Goal: Task Accomplishment & Management: Complete application form

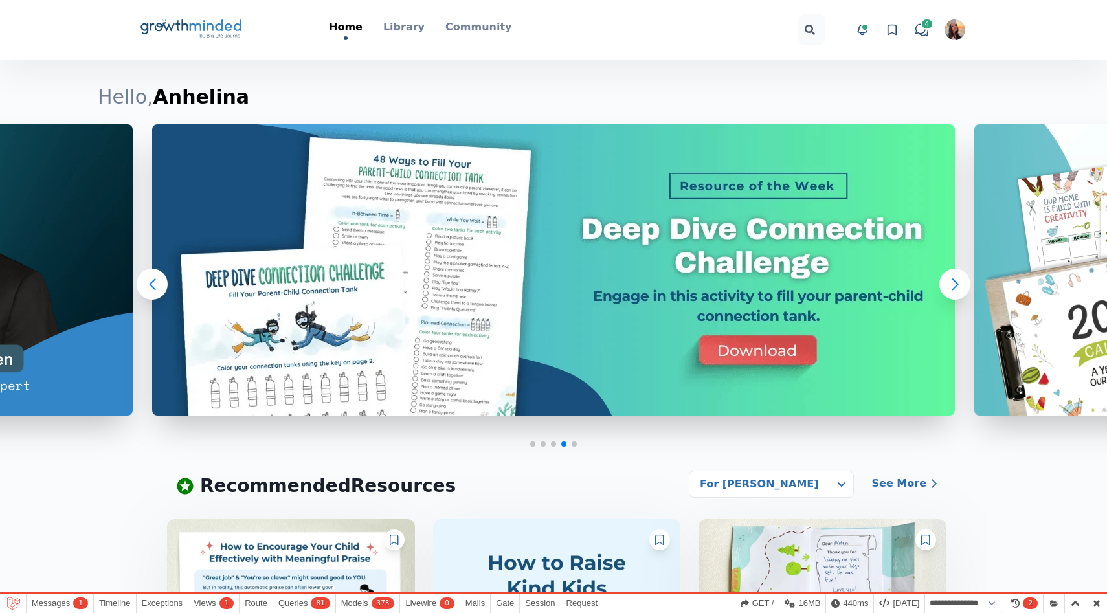
click at [187, 38] on icon "Big Life Journal GrowthMinded Logo .cls-1{fill:#1b4c76}.cls-2{fill:#294e79}.cls…" at bounding box center [191, 29] width 104 height 31
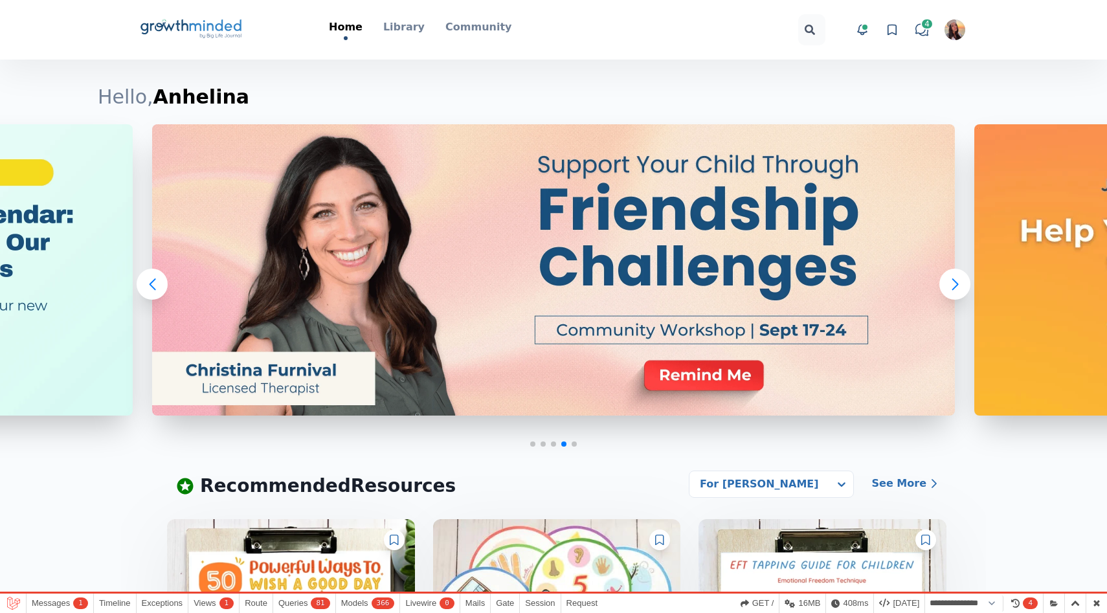
click at [889, 38] on link "View favorites" at bounding box center [891, 29] width 19 height 19
click at [889, 34] on icon at bounding box center [892, 29] width 13 height 13
click at [895, 28] on icon at bounding box center [892, 29] width 13 height 13
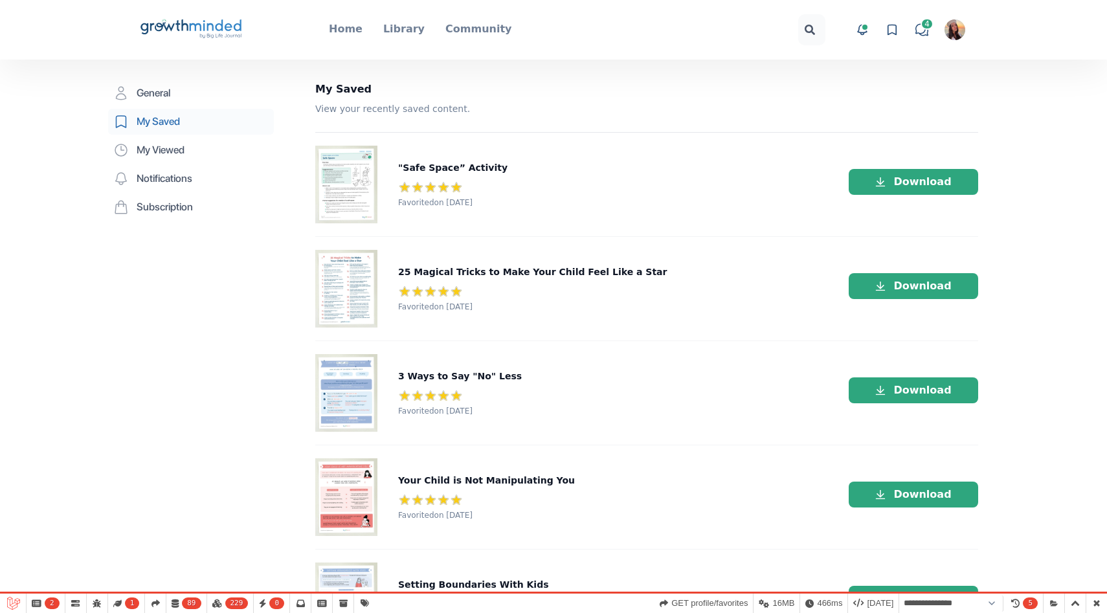
click at [210, 52] on div "Big Life Journal GrowthMinded Logo .cls-1{fill:#1b4c76}.cls-2{fill:#294e79}.cls…" at bounding box center [553, 30] width 829 height 60
click at [208, 39] on icon "Big Life Journal GrowthMinded Logo .cls-1{fill:#1b4c76}.cls-2{fill:#294e79}.cls…" at bounding box center [191, 29] width 104 height 31
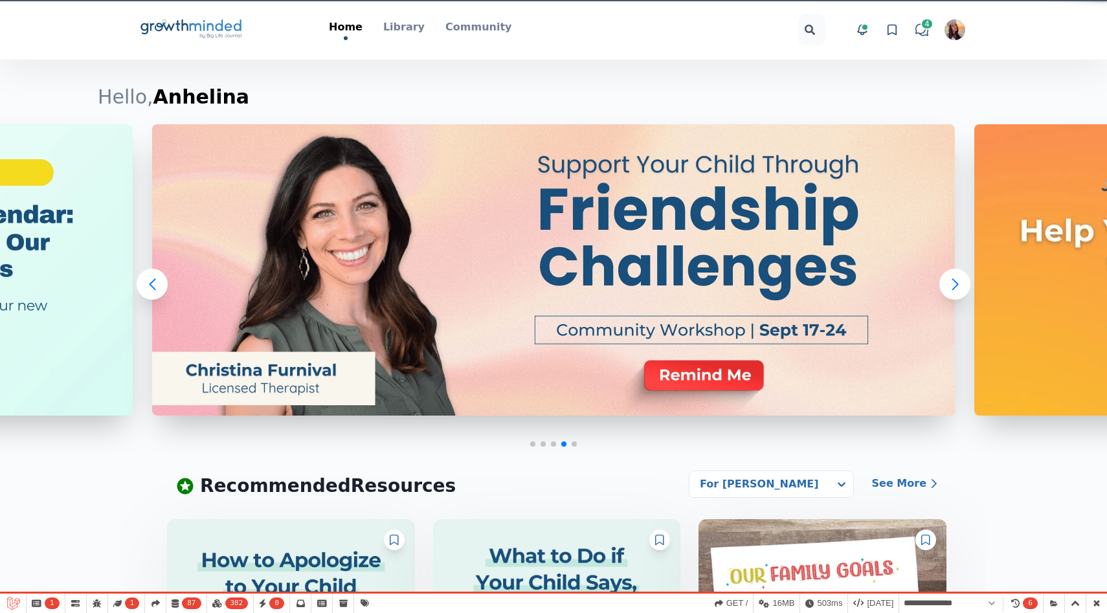
select select "**********"
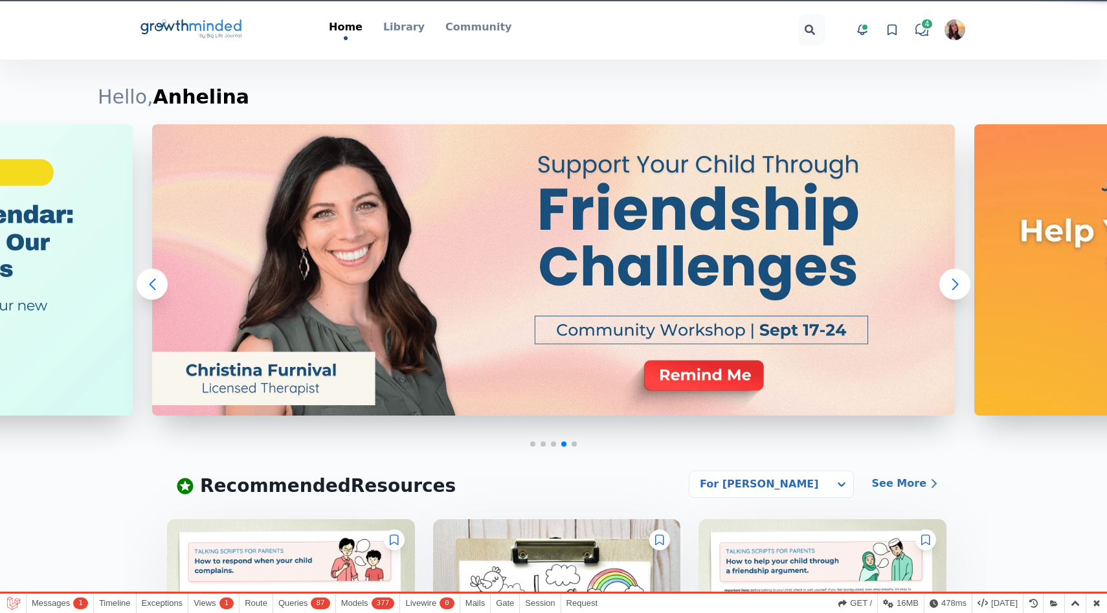
click at [950, 33] on img "button" at bounding box center [954, 29] width 21 height 21
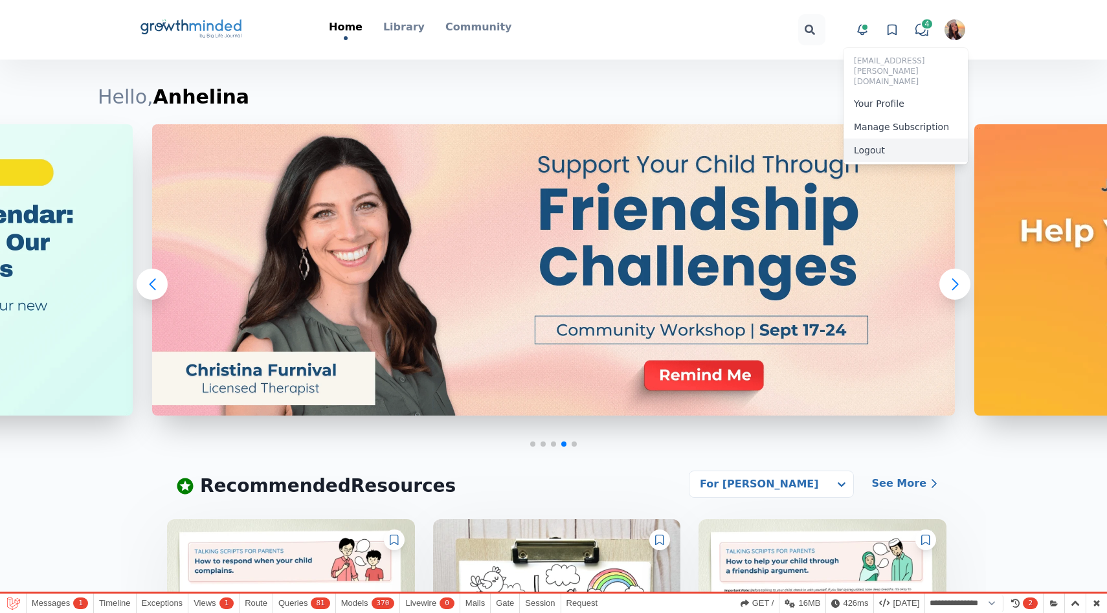
click at [890, 139] on button "Logout" at bounding box center [905, 150] width 124 height 23
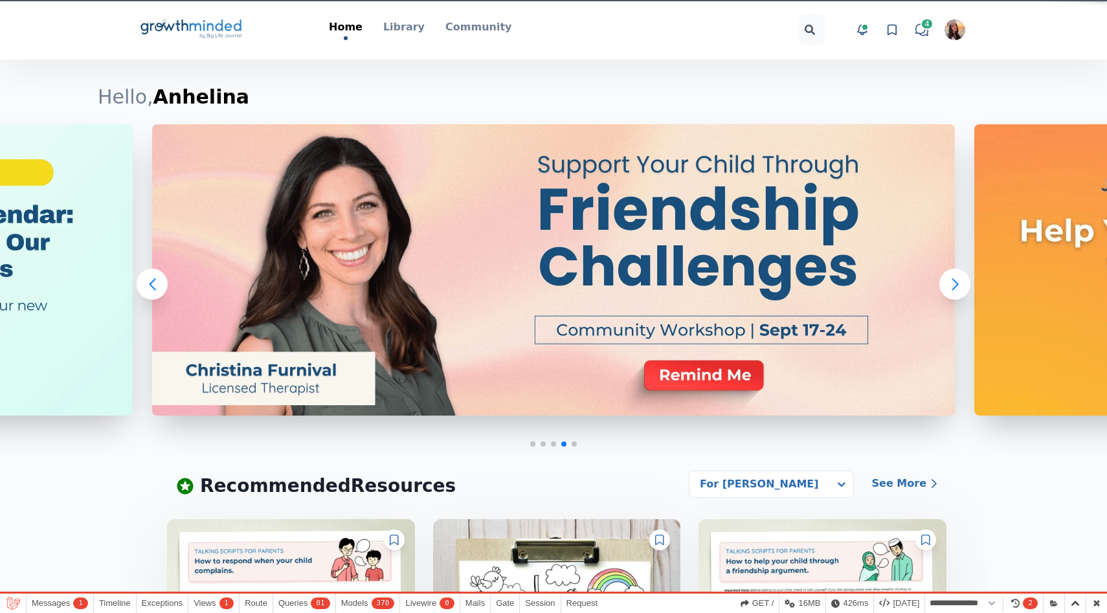
select select "**********"
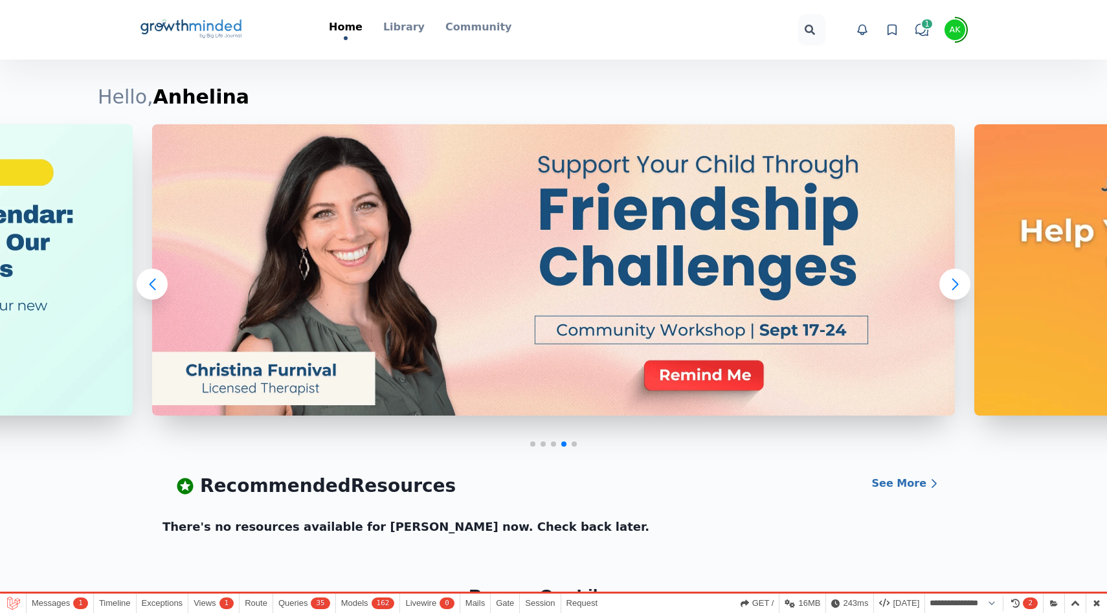
click at [164, 23] on icon "Big Life Journal GrowthMinded Logo .cls-1{fill:#1b4c76}.cls-2{fill:#294e79}.cls…" at bounding box center [191, 29] width 104 height 31
click at [895, 32] on icon at bounding box center [892, 30] width 8 height 10
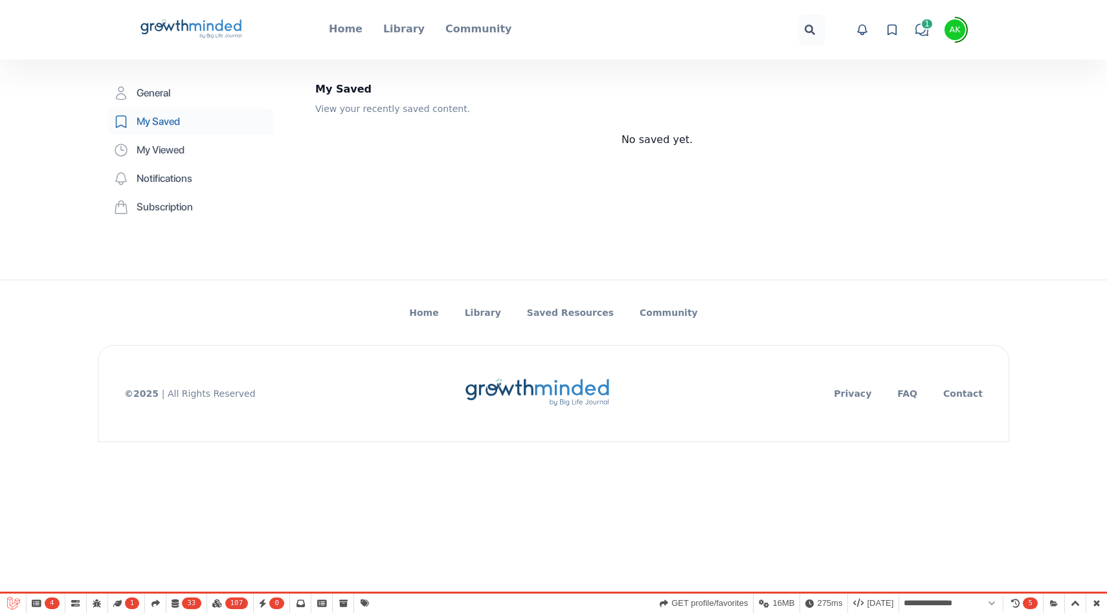
click at [186, 33] on icon "Big Life Journal GrowthMinded Logo .cls-1{fill:#1b4c76}.cls-2{fill:#294e79}.cls…" at bounding box center [191, 29] width 104 height 31
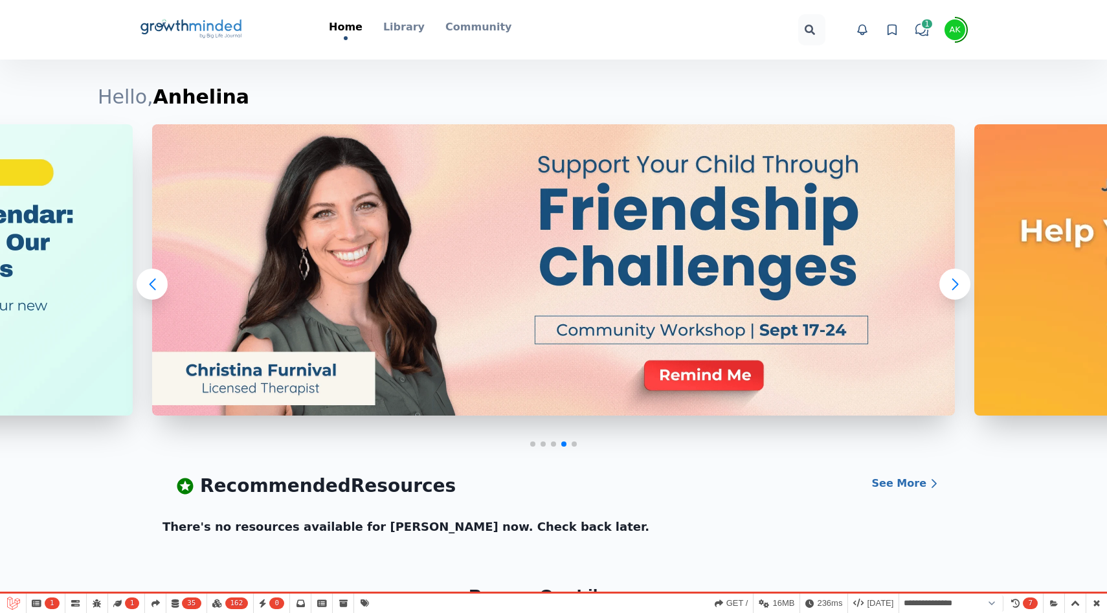
click at [924, 23] on span "1" at bounding box center [927, 24] width 13 height 12
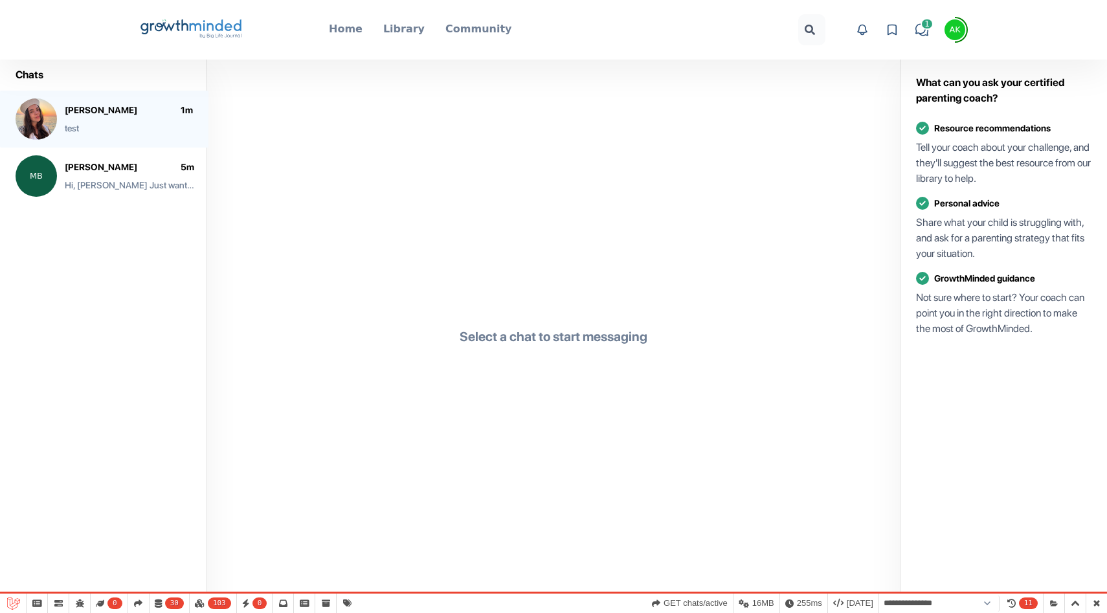
click at [888, 28] on icon at bounding box center [892, 29] width 13 height 13
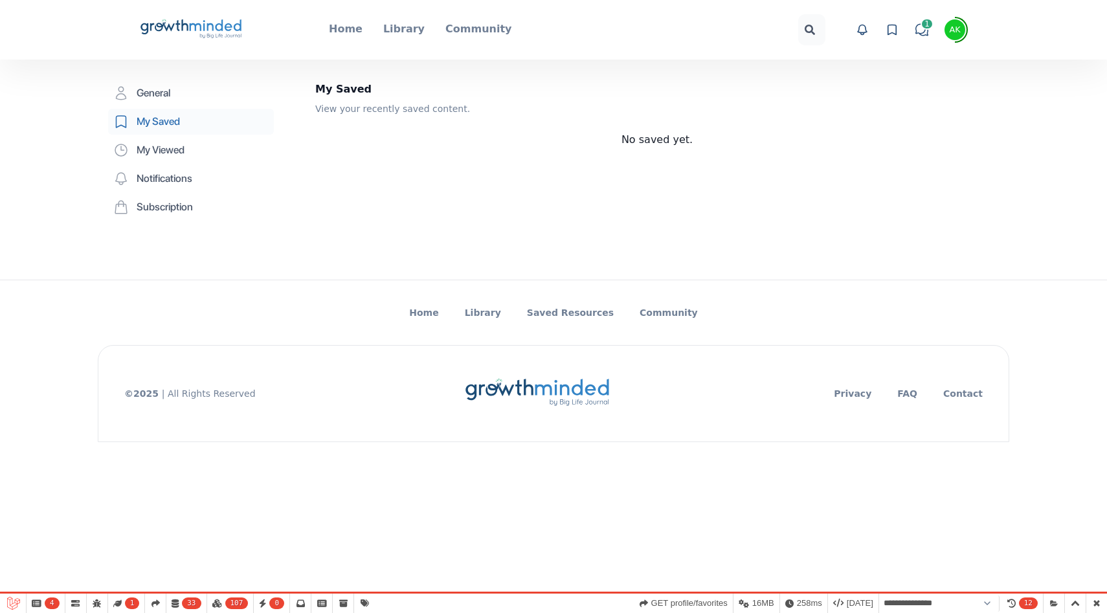
click at [181, 32] on icon "Big Life Journal GrowthMinded Logo .cls-1{fill:#1b4c76}.cls-2{fill:#294e79}.cls…" at bounding box center [191, 29] width 104 height 31
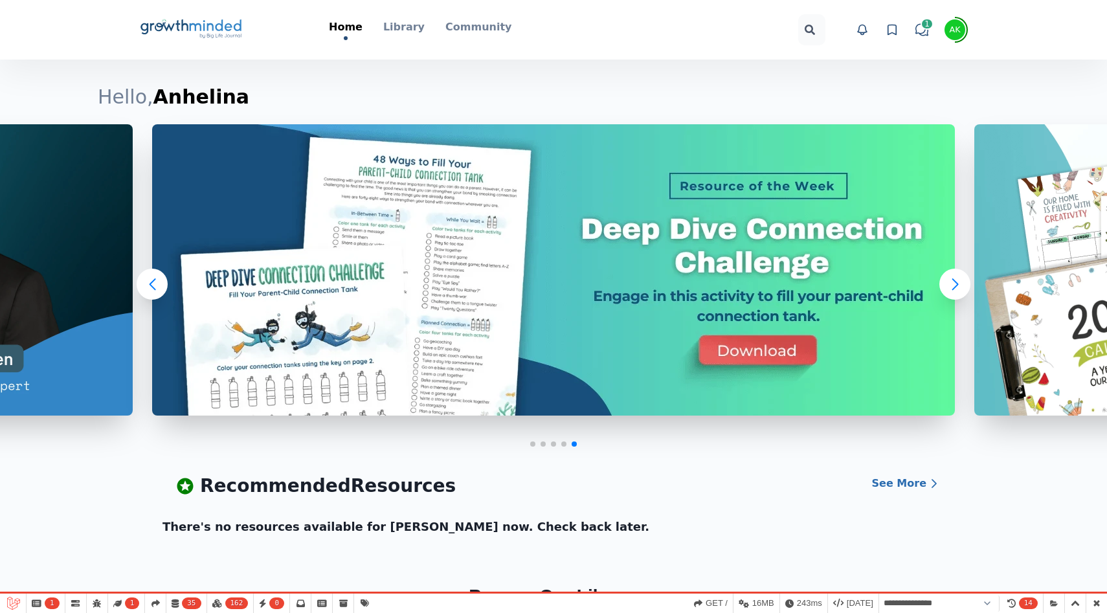
click at [959, 27] on div "AK" at bounding box center [954, 30] width 11 height 8
click at [880, 130] on button "Logout" at bounding box center [905, 139] width 124 height 23
select select "**********"
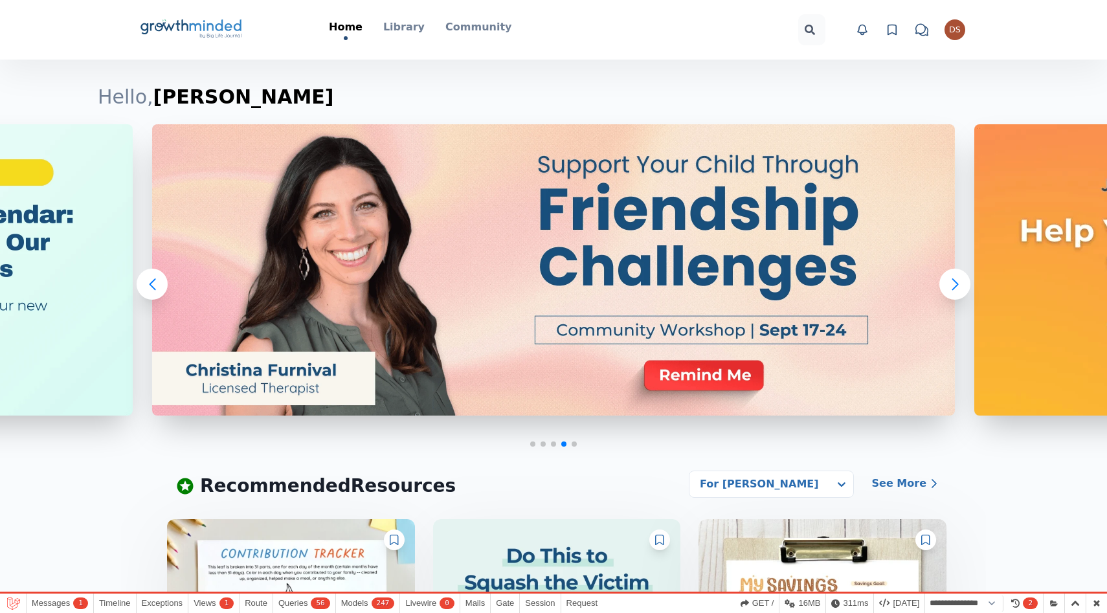
click at [926, 28] on icon "chat" at bounding box center [921, 29] width 13 height 13
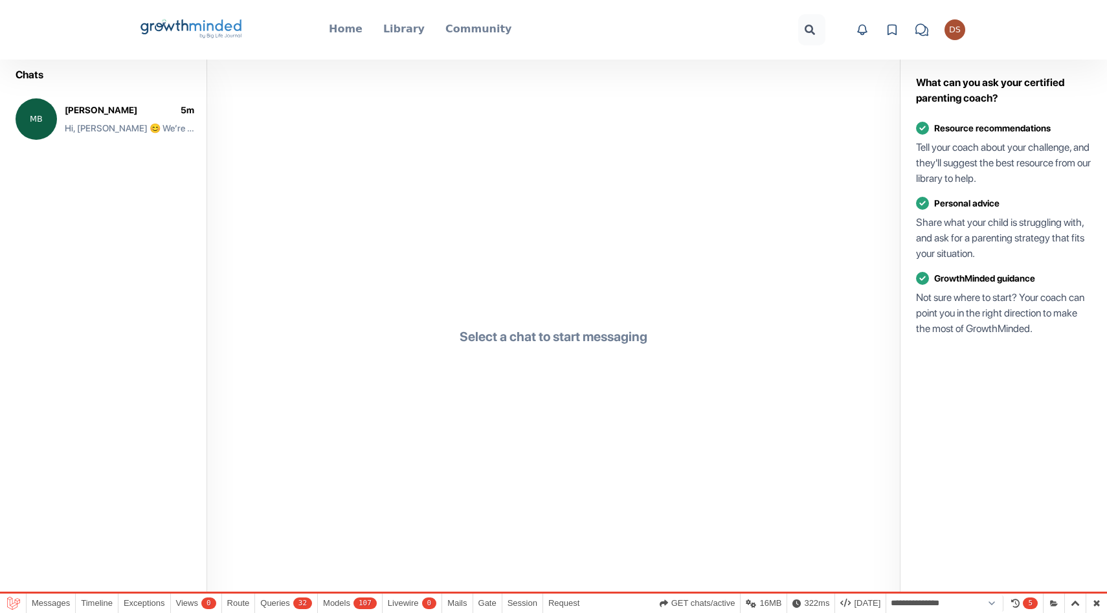
click at [952, 33] on div "DS" at bounding box center [955, 30] width 12 height 8
click at [865, 134] on button "Logout" at bounding box center [905, 139] width 124 height 23
select select "**********"
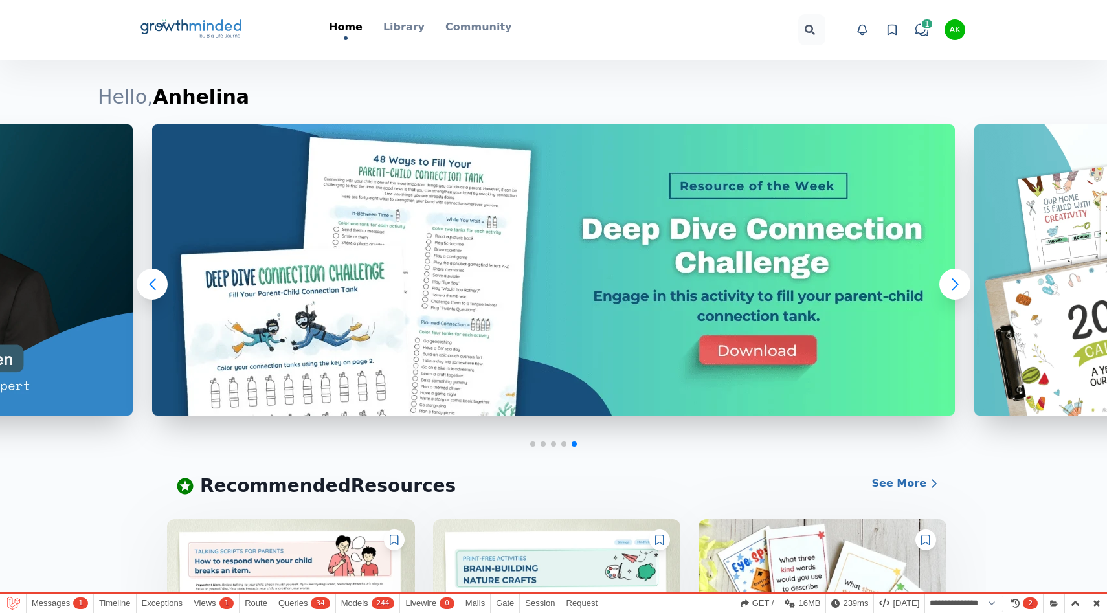
click at [953, 32] on div "AK" at bounding box center [954, 30] width 11 height 8
drag, startPoint x: 961, startPoint y: 61, endPoint x: 853, endPoint y: 63, distance: 108.1
click at [853, 63] on div "kravetsanhelina@gmail.com" at bounding box center [905, 65] width 124 height 31
copy div "kravetsanhelina@gmail.com"
click at [871, 128] on button "Logout" at bounding box center [905, 139] width 124 height 23
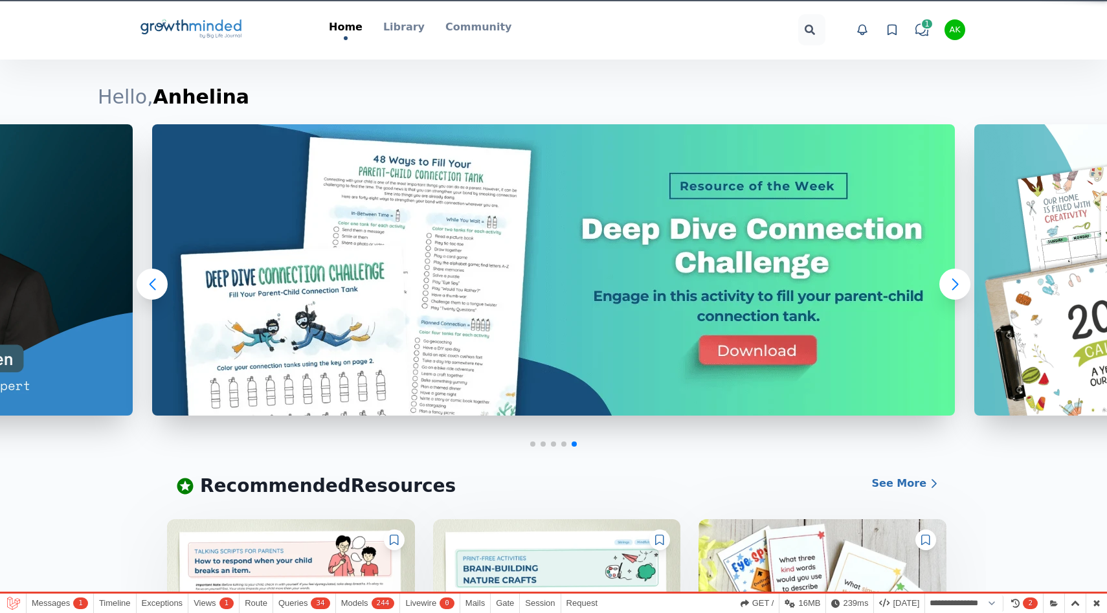
select select "**********"
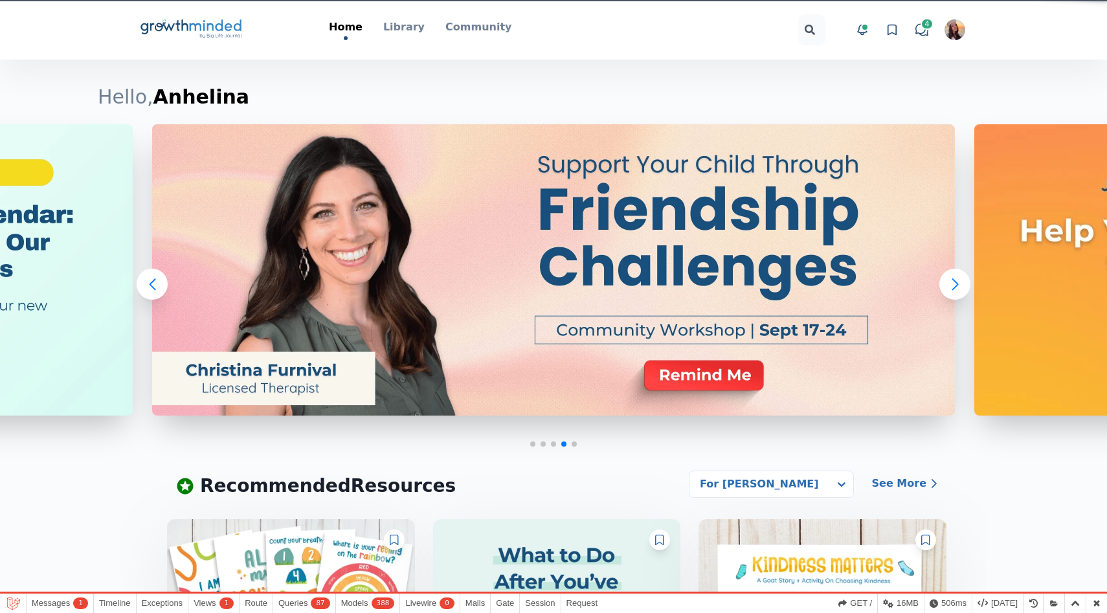
select select "**********"
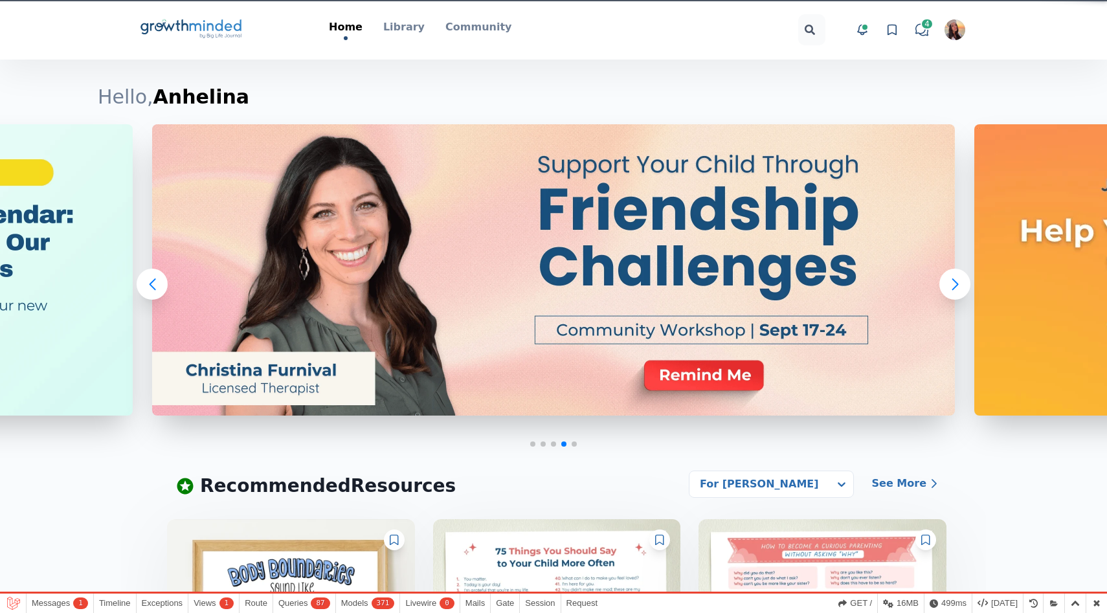
click at [954, 24] on img "button" at bounding box center [954, 29] width 21 height 21
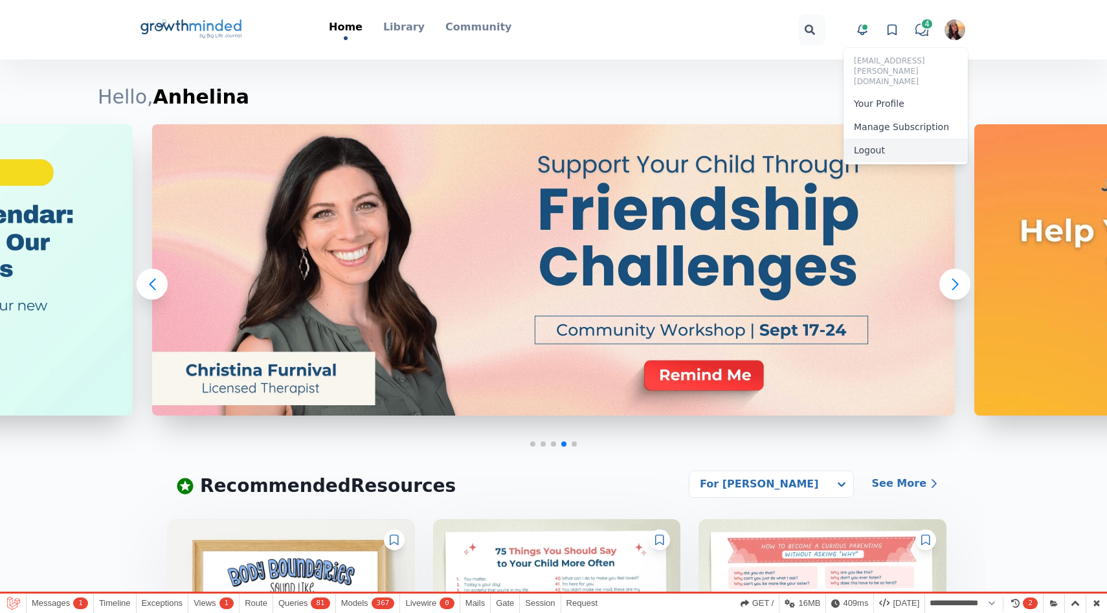
click at [896, 139] on button "Logout" at bounding box center [905, 150] width 124 height 23
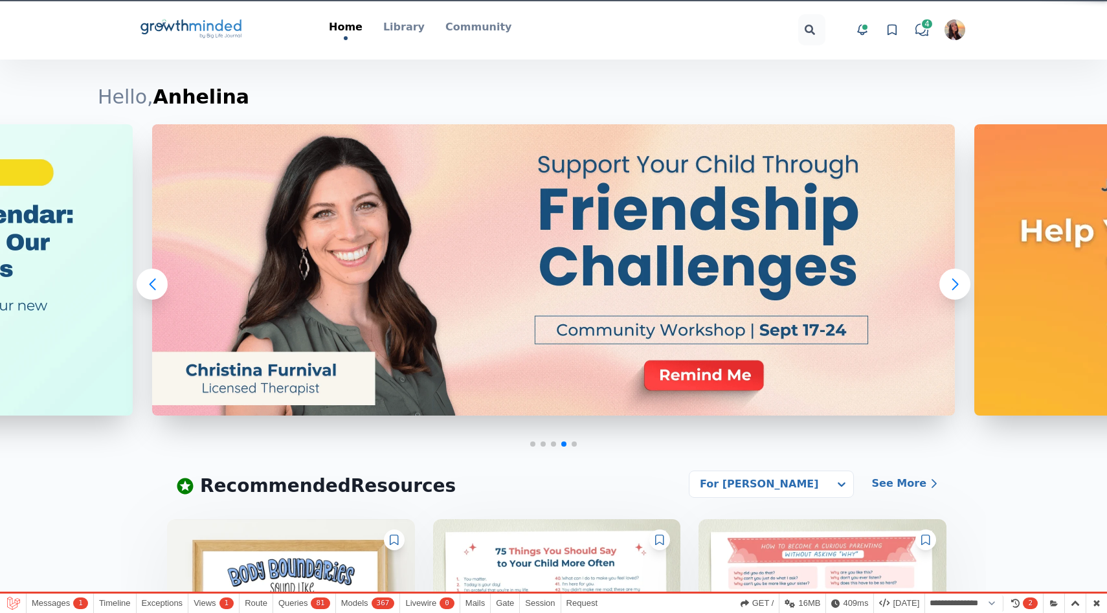
select select "**********"
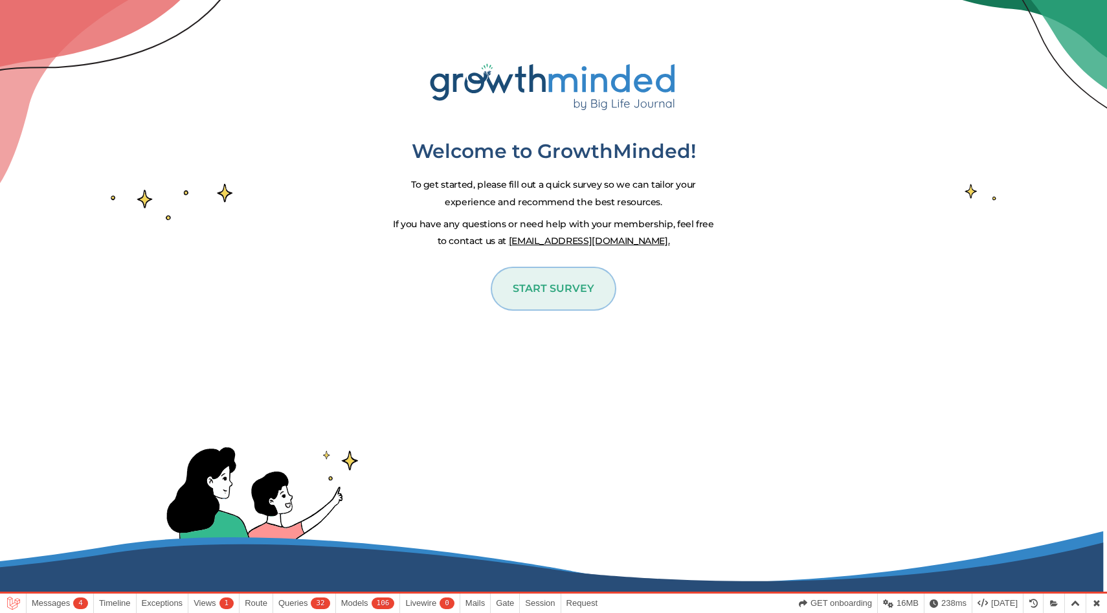
click at [550, 269] on button "START SURVEY" at bounding box center [553, 288] width 123 height 41
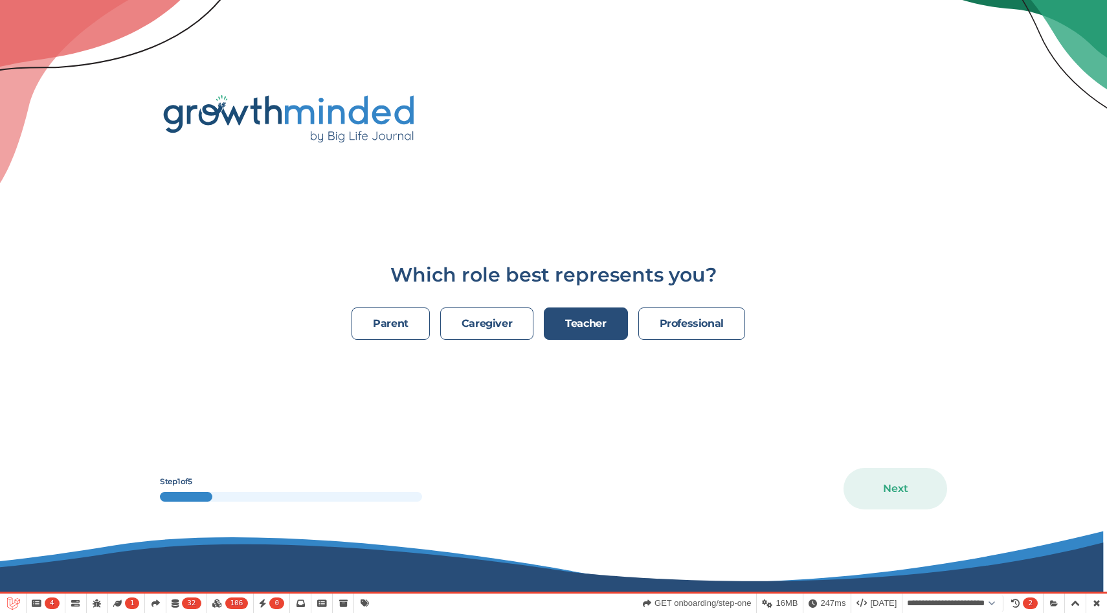
click at [581, 331] on button "teacher" at bounding box center [586, 323] width 84 height 32
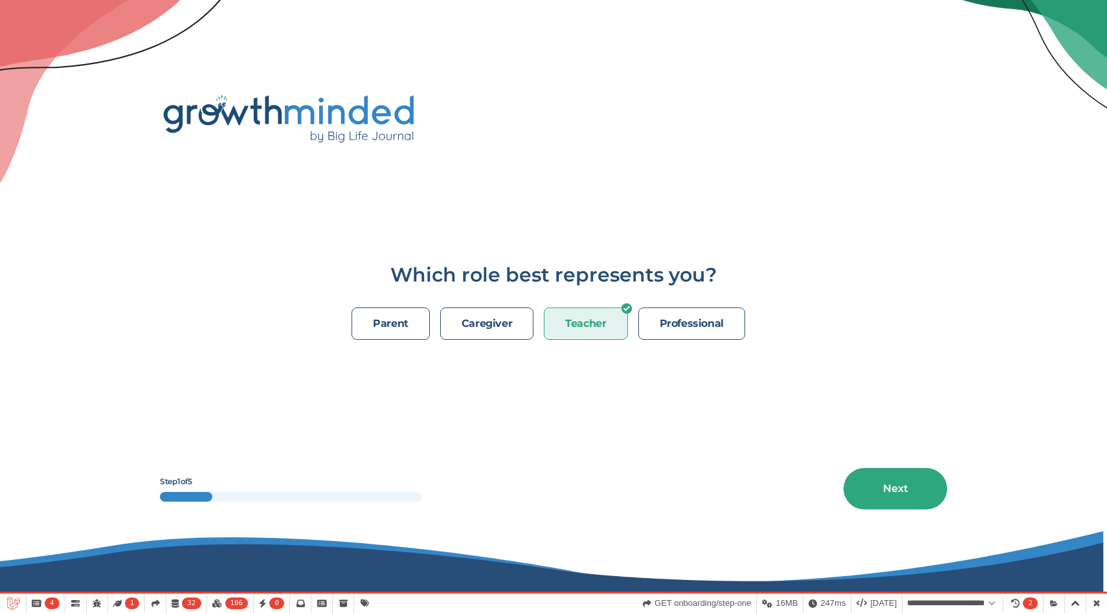
click at [690, 339] on div "parent caregiver teacher professional" at bounding box center [553, 328] width 787 height 43
click at [690, 322] on p "professional" at bounding box center [692, 324] width 64 height 16
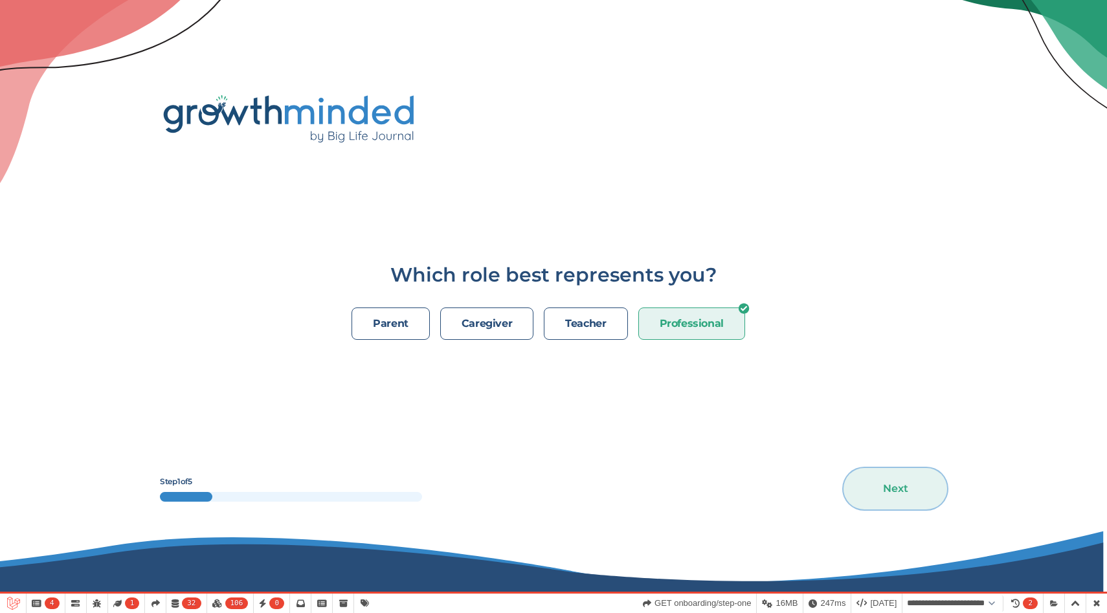
click at [929, 489] on button "Next" at bounding box center [895, 488] width 104 height 41
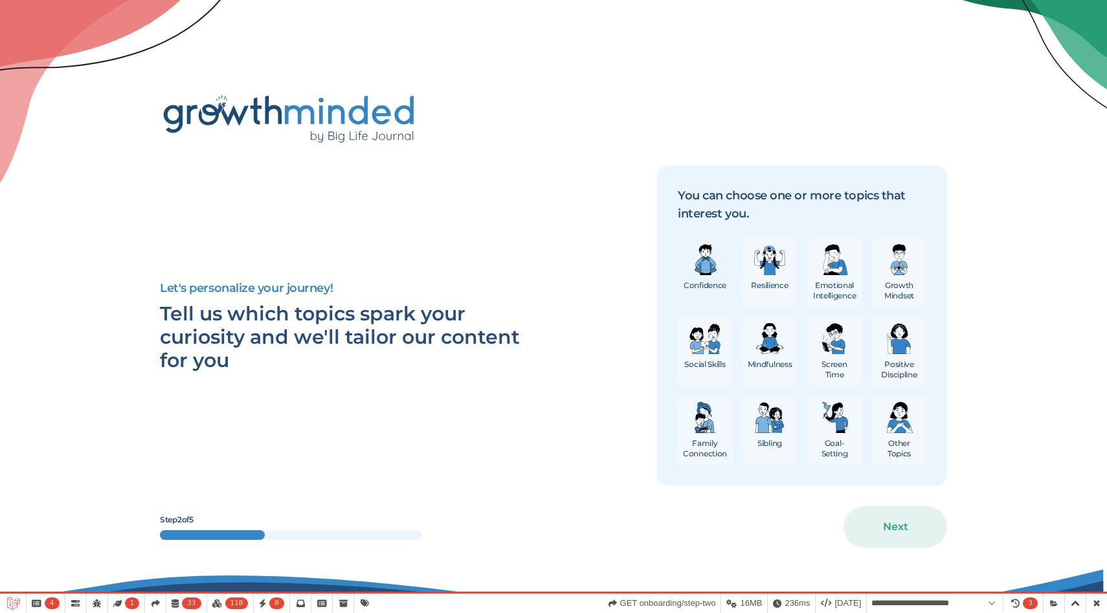
click at [703, 274] on img "button" at bounding box center [704, 259] width 31 height 31
click at [921, 541] on button "Next" at bounding box center [895, 526] width 104 height 41
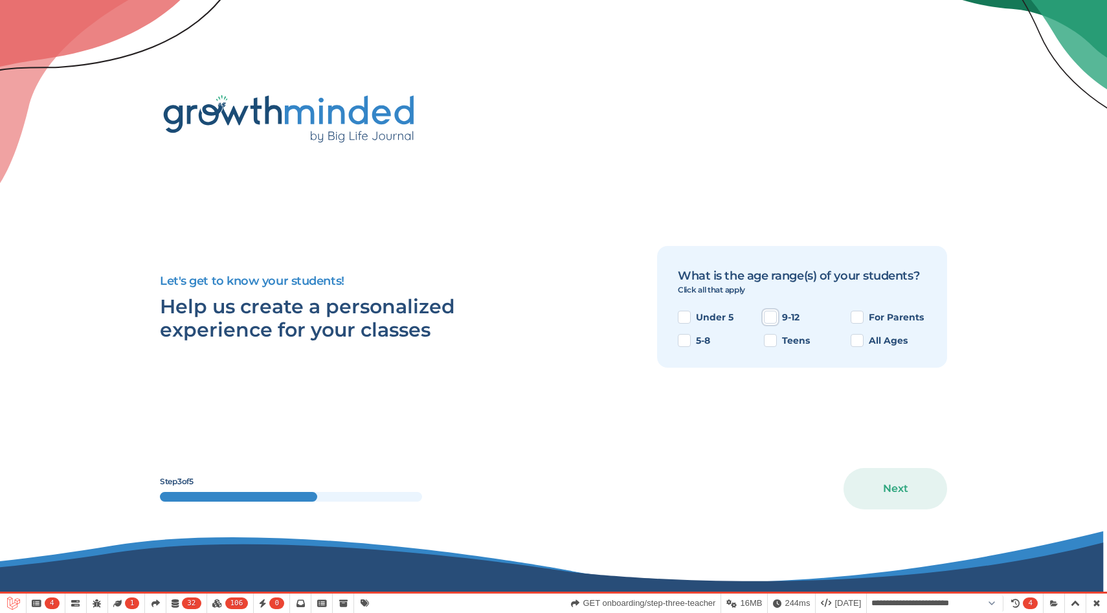
click at [775, 314] on button "9-12" at bounding box center [770, 317] width 13 height 13
click at [886, 499] on button "Next" at bounding box center [895, 488] width 104 height 41
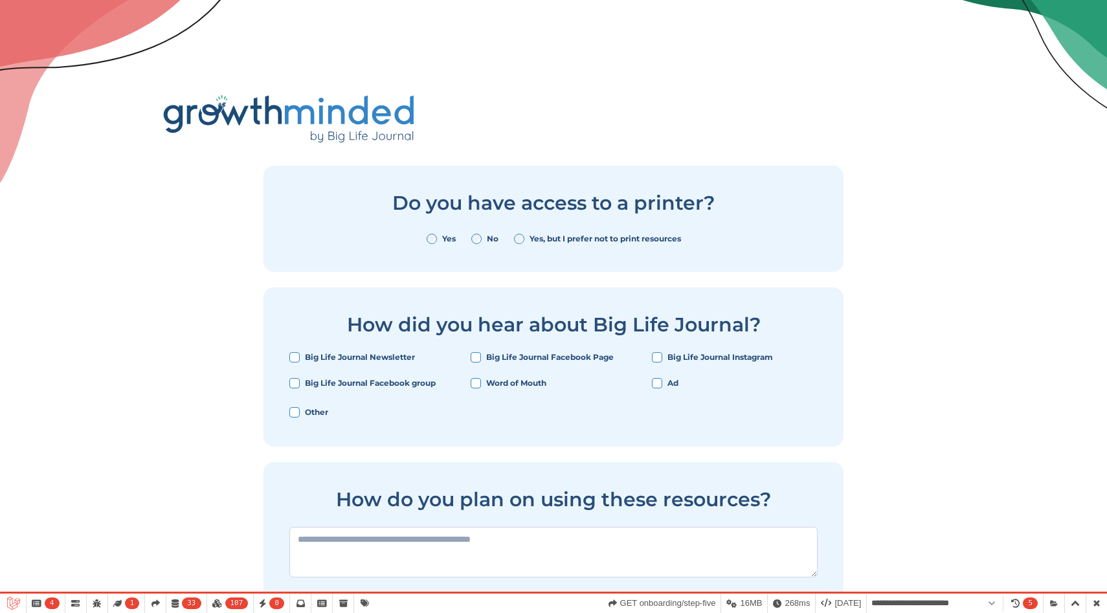
click at [515, 355] on label "Big Life Journal Facebook Page" at bounding box center [550, 357] width 128 height 10
click at [481, 355] on button "Big Life Journal Facebook Page" at bounding box center [476, 357] width 10 height 10
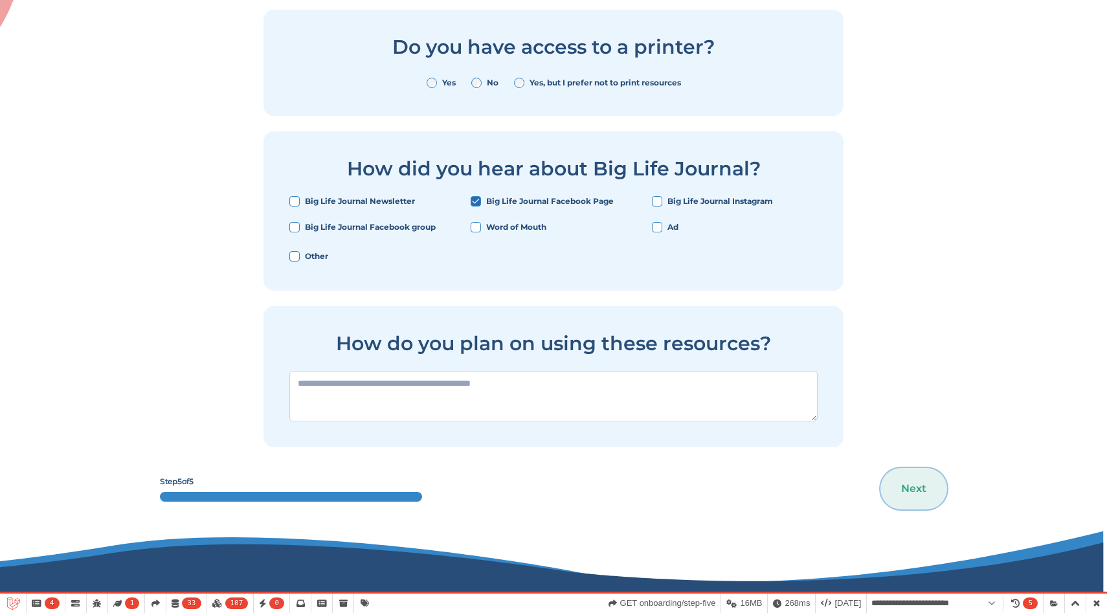
click at [922, 489] on button "Next" at bounding box center [913, 488] width 67 height 41
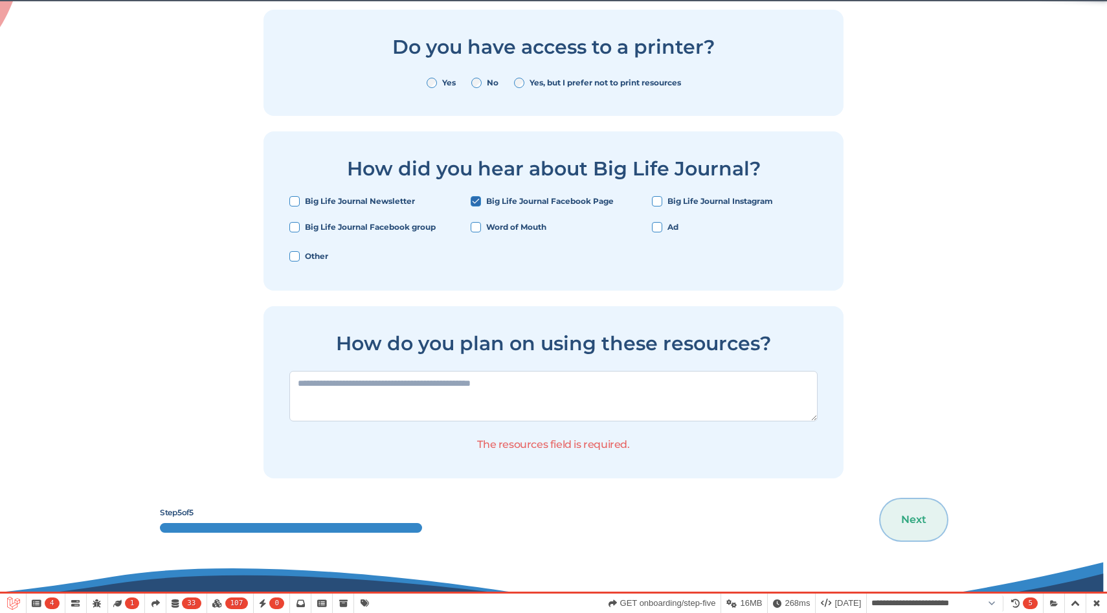
scroll to position [24, 0]
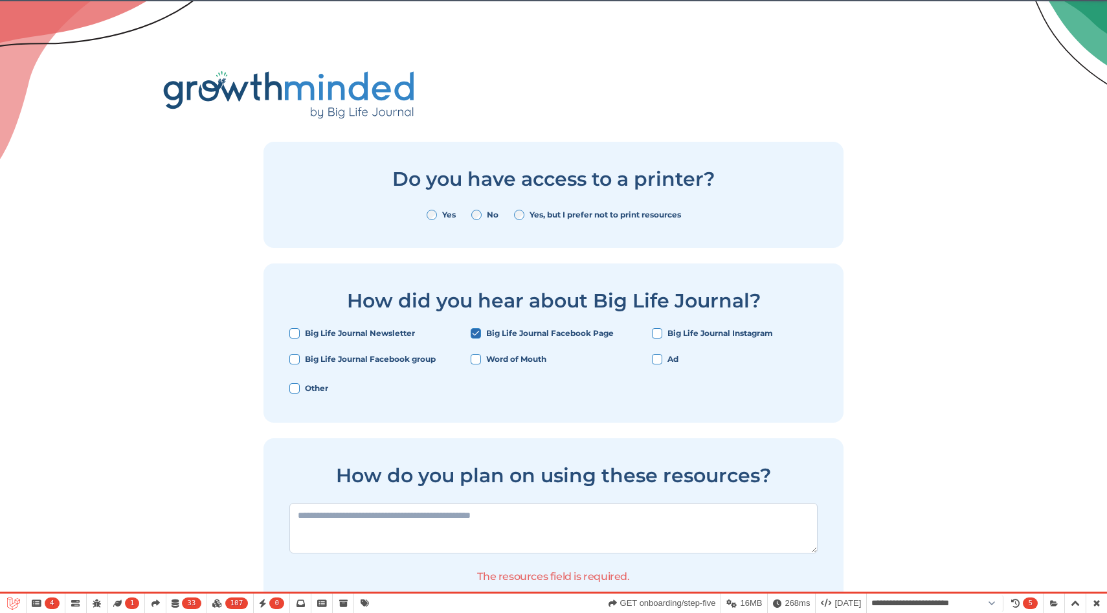
select select "**********"
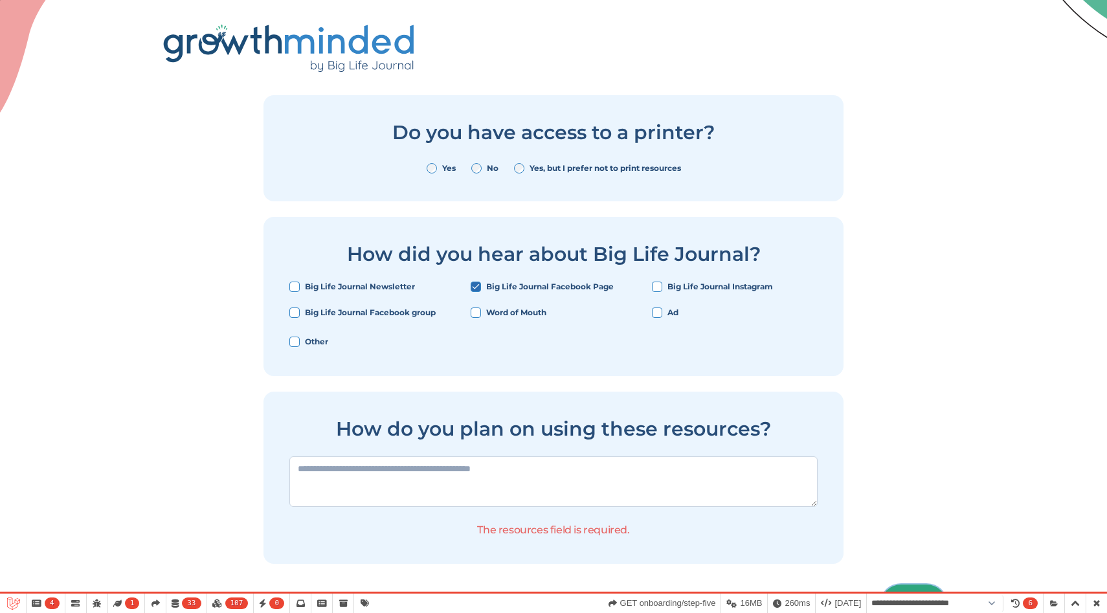
scroll to position [85, 0]
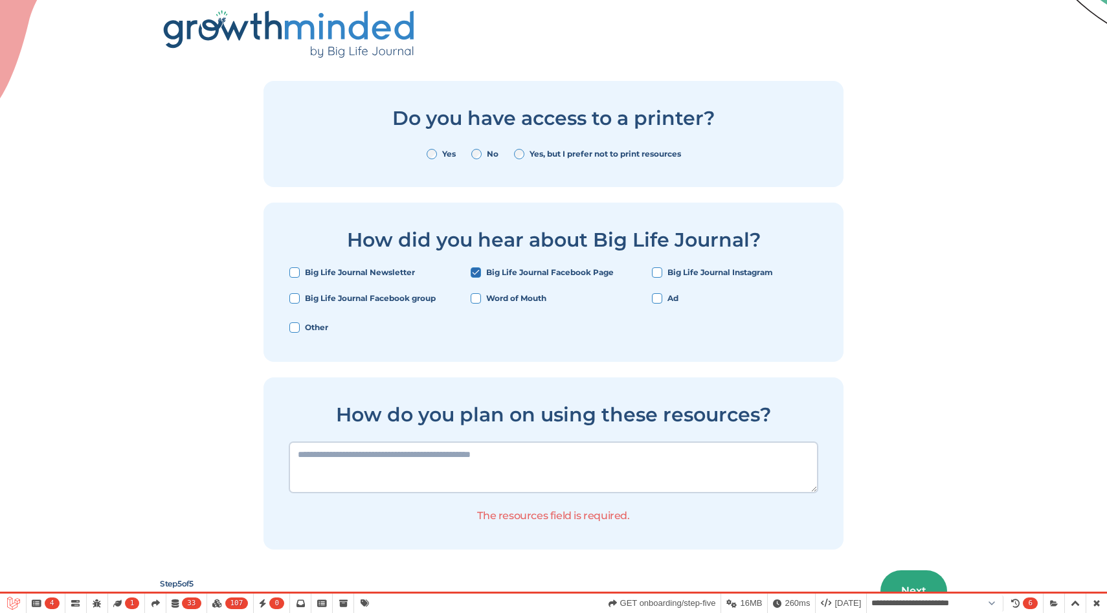
click at [620, 482] on textarea at bounding box center [553, 467] width 528 height 50
type textarea "*"
click at [917, 577] on button "Next" at bounding box center [913, 590] width 67 height 41
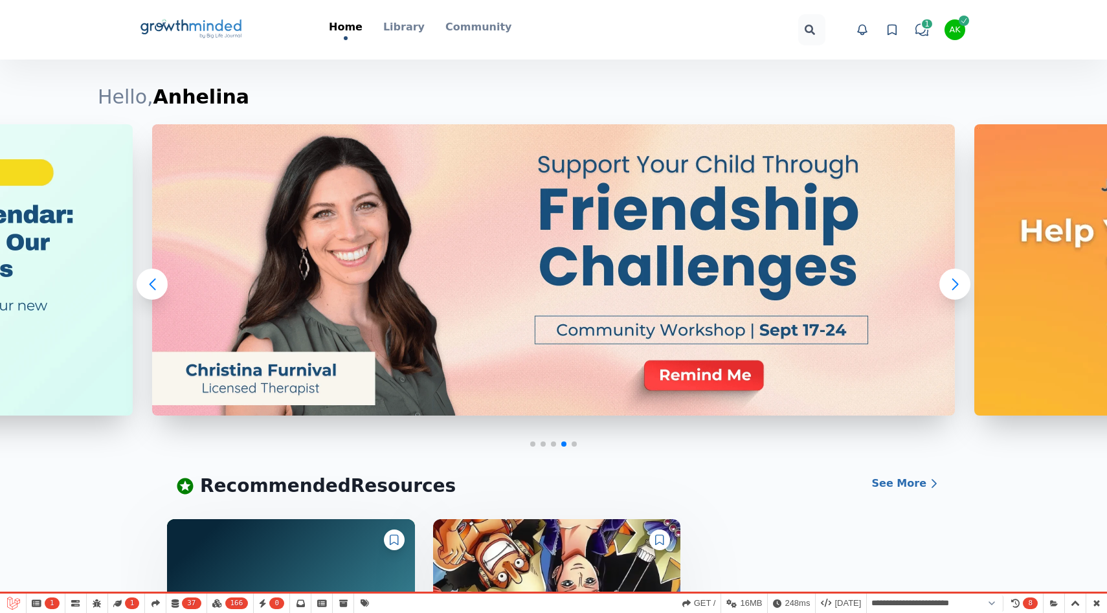
click at [895, 27] on icon at bounding box center [892, 30] width 8 height 10
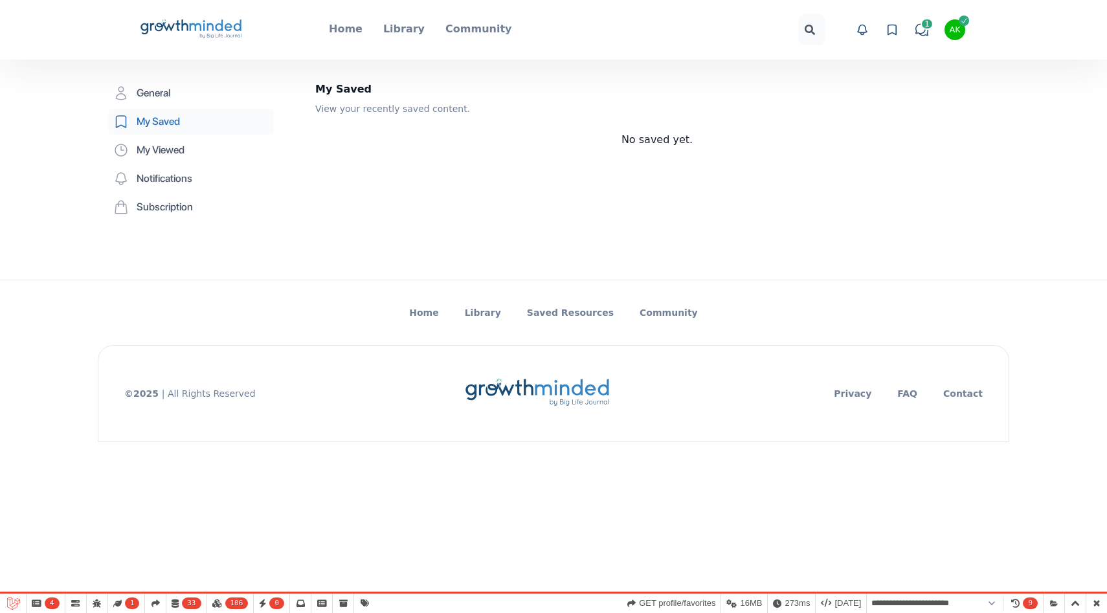
click at [619, 146] on div "No saved yet." at bounding box center [657, 140] width 684 height 16
click at [354, 28] on p "Home" at bounding box center [346, 29] width 34 height 16
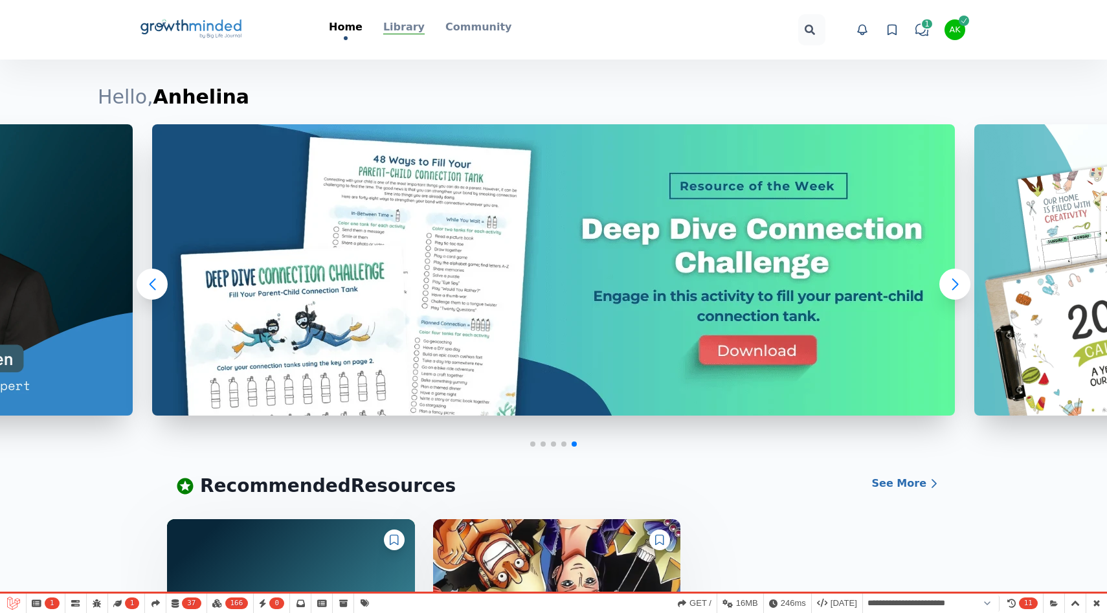
click at [420, 21] on p "Library" at bounding box center [403, 27] width 41 height 16
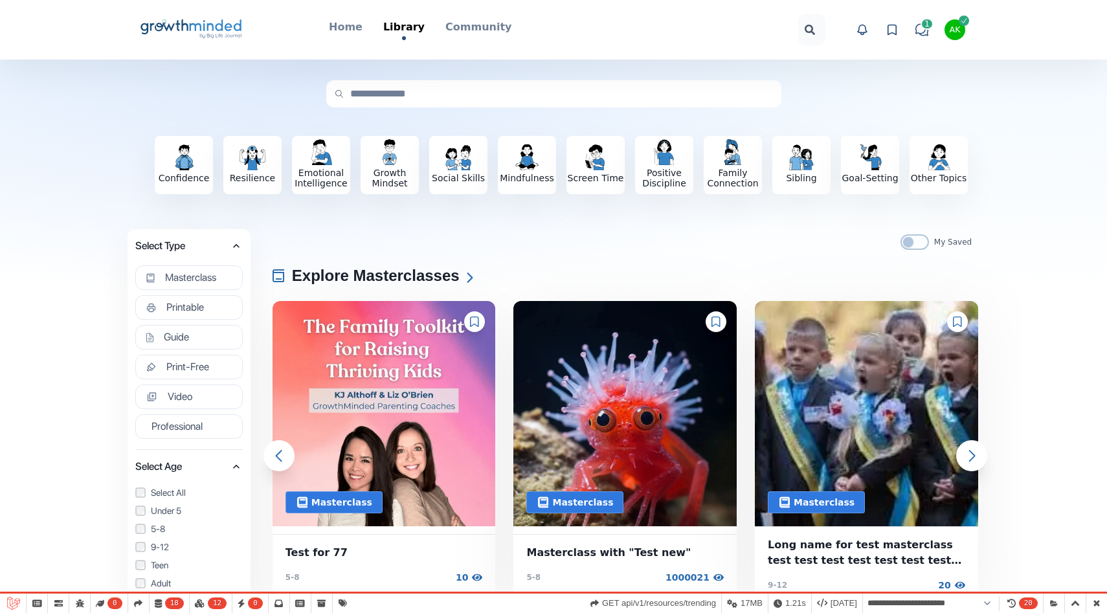
click at [207, 31] on icon "Big Life Journal GrowthMinded Logo .cls-1{fill:#1b4c76}.cls-2{fill:#294e79}.cls…" at bounding box center [191, 29] width 104 height 31
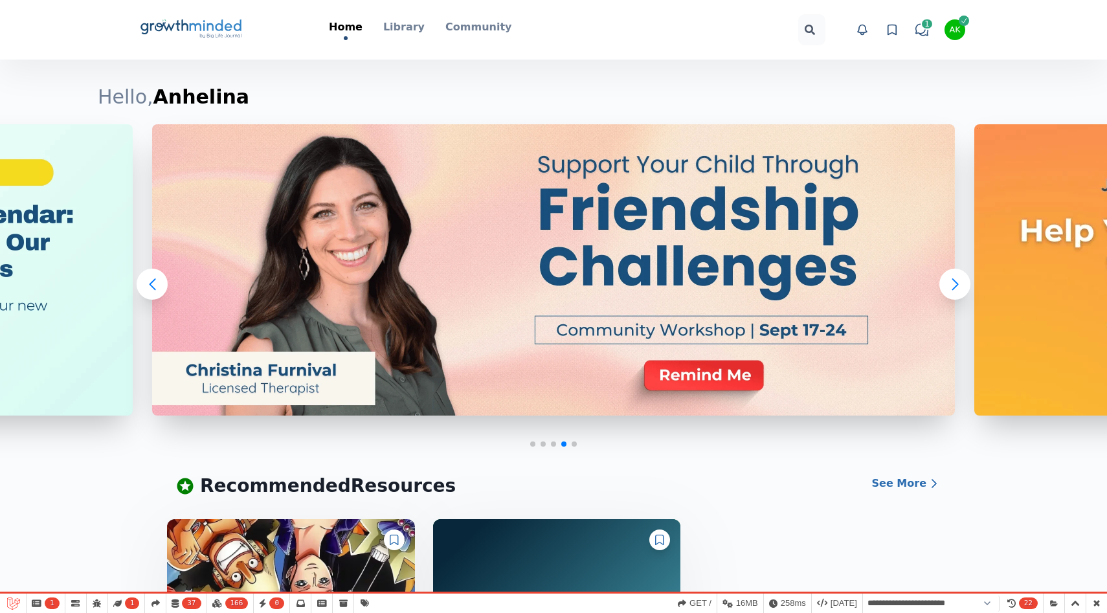
click at [206, 30] on icon "Big Life Journal GrowthMinded Logo .cls-1{fill:#1b4c76}.cls-2{fill:#294e79}.cls…" at bounding box center [191, 29] width 104 height 31
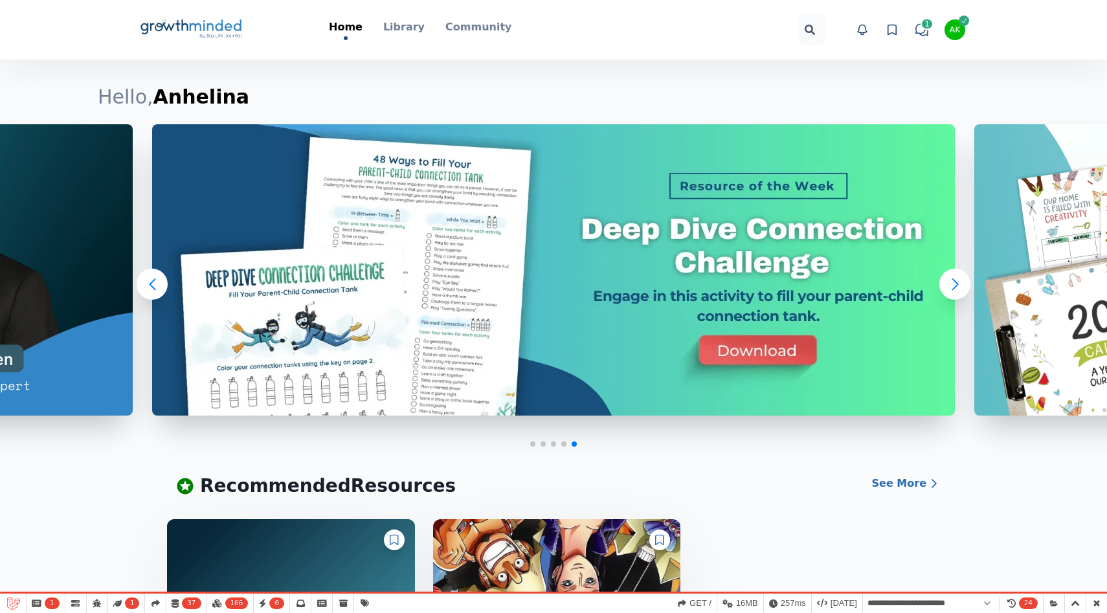
click at [888, 27] on icon at bounding box center [892, 29] width 13 height 13
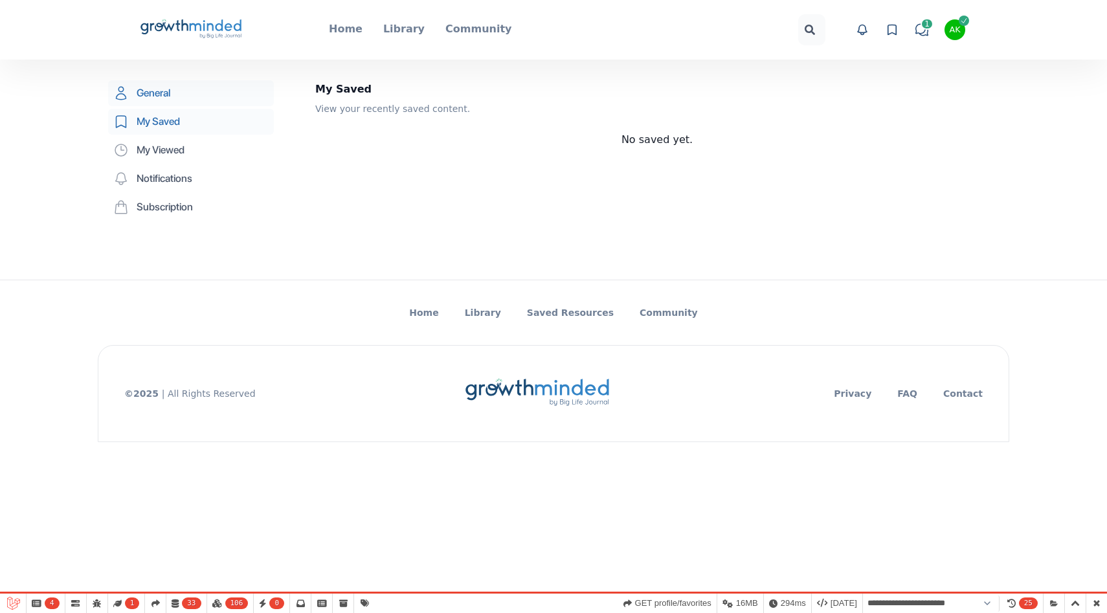
click at [223, 91] on link "General" at bounding box center [191, 93] width 166 height 26
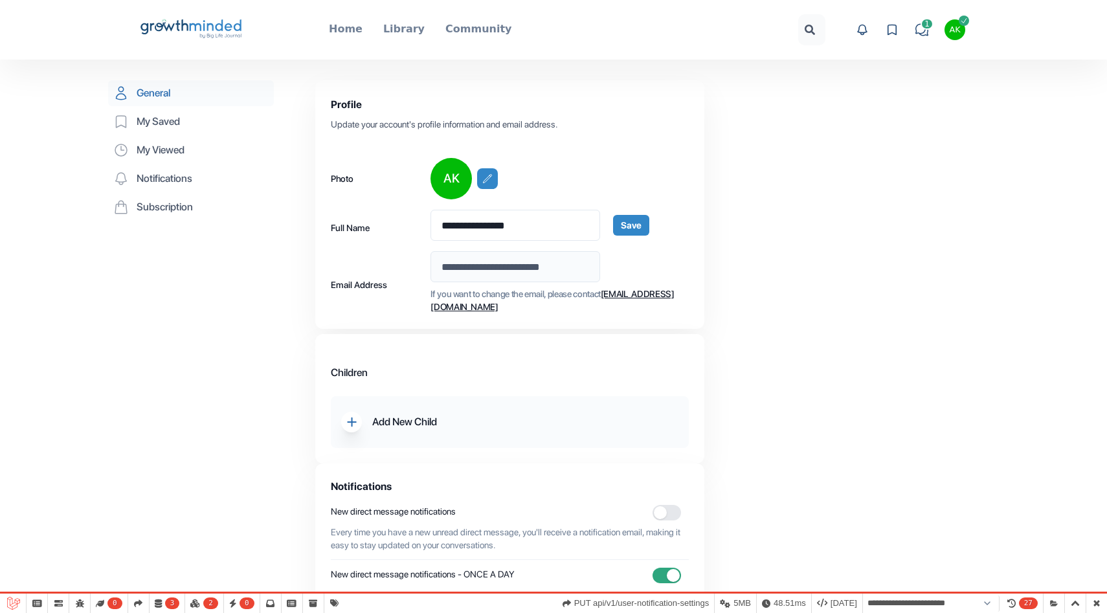
click at [150, 21] on icon "Big Life Journal GrowthMinded Logo .cls-1{fill:#1b4c76}.cls-2{fill:#294e79}.cls…" at bounding box center [191, 29] width 104 height 31
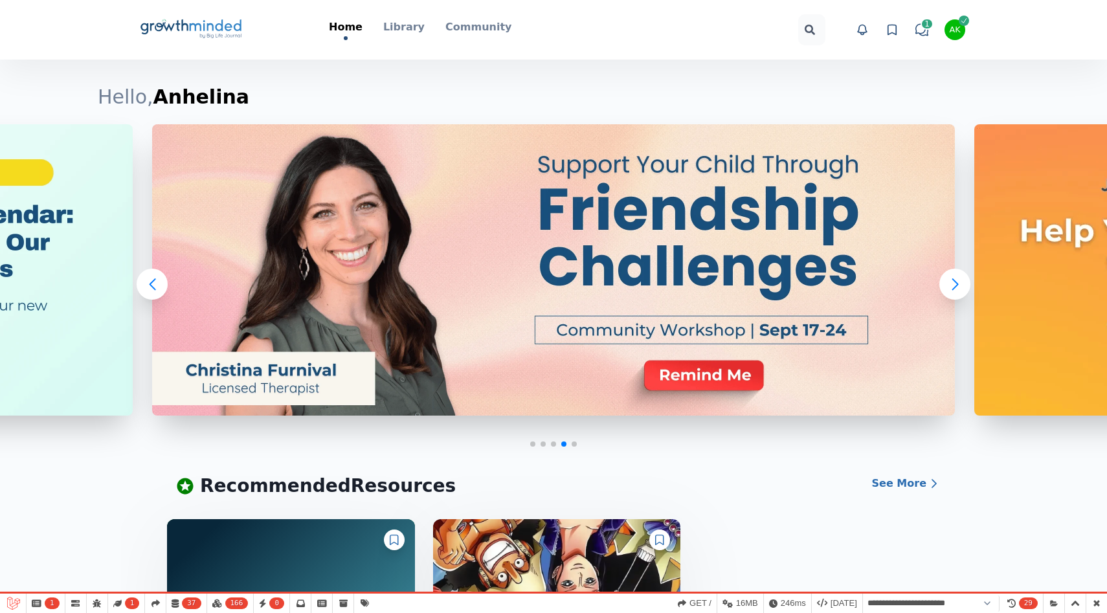
click at [958, 28] on div "AK" at bounding box center [954, 30] width 11 height 8
click at [922, 128] on button "Logout" at bounding box center [905, 139] width 124 height 23
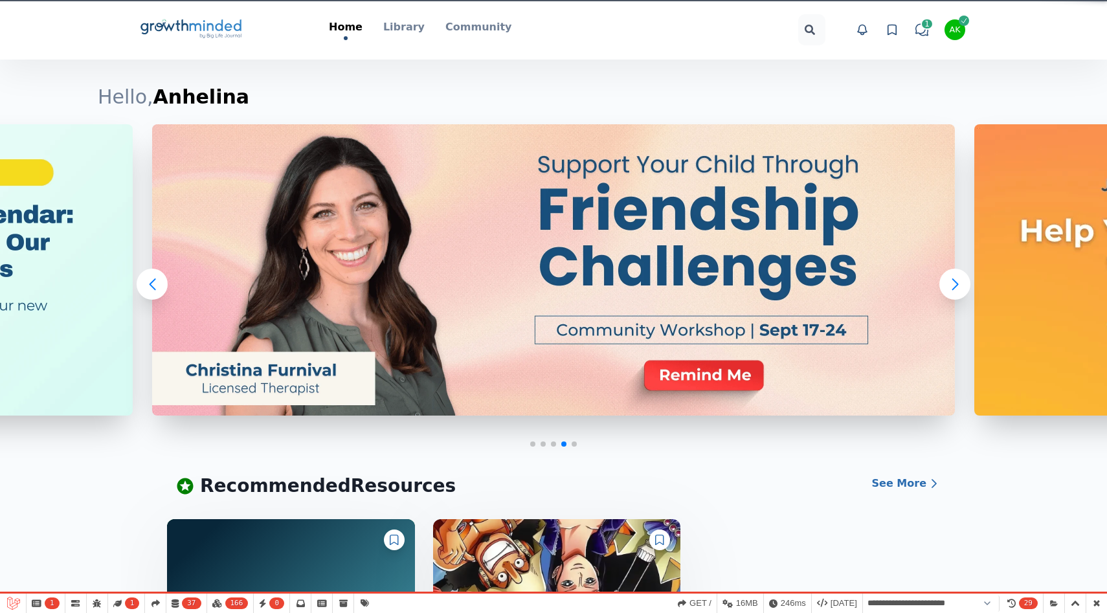
select select "**********"
